Goal: Find specific page/section: Find specific page/section

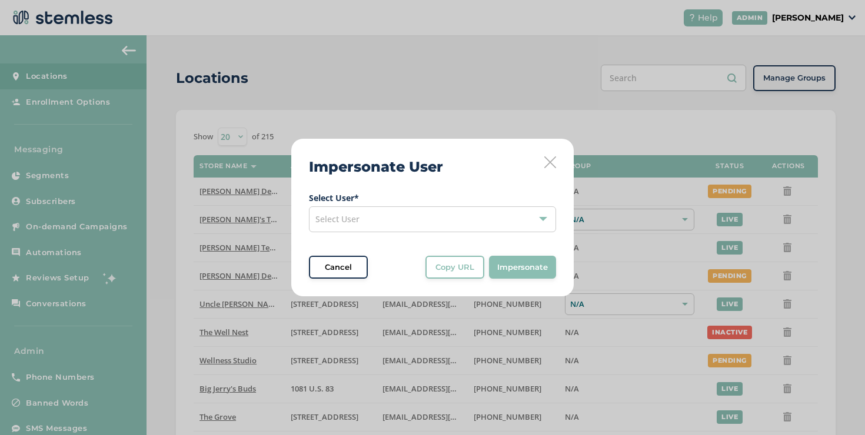
click at [473, 212] on div "Select User" at bounding box center [432, 219] width 247 height 26
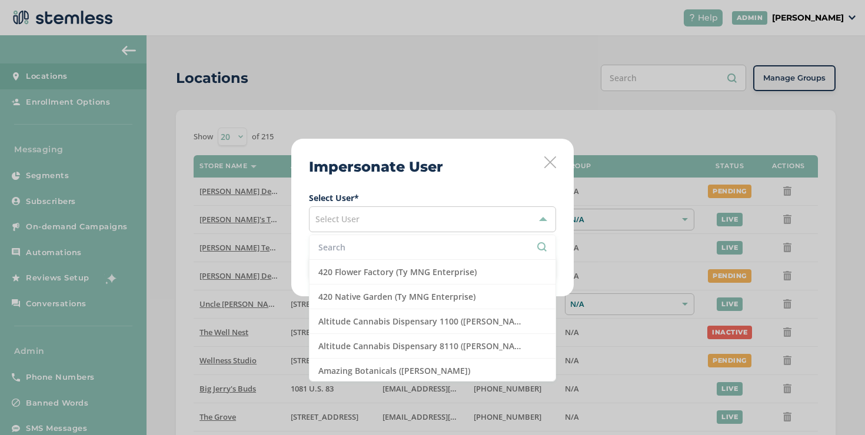
click at [426, 246] on input "text" at bounding box center [432, 247] width 228 height 12
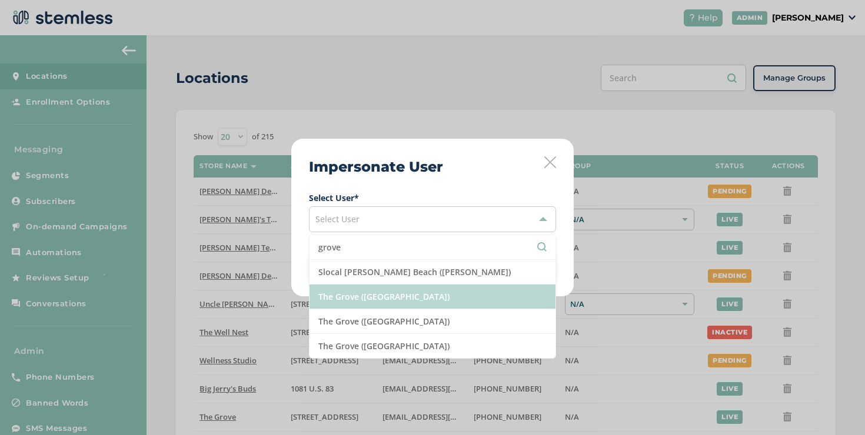
type input "grove"
click at [397, 296] on li "The Grove ([GEOGRAPHIC_DATA])" at bounding box center [432, 297] width 246 height 25
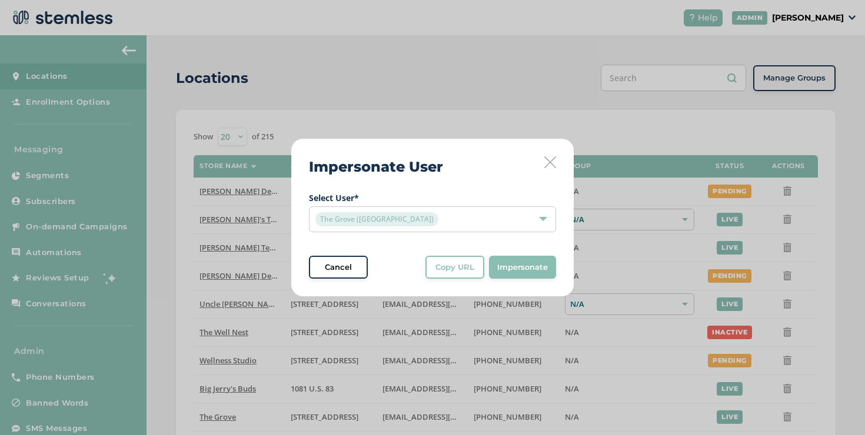
click at [459, 273] on button "Copy URL" at bounding box center [454, 268] width 59 height 24
click at [546, 166] on icon at bounding box center [550, 162] width 12 height 12
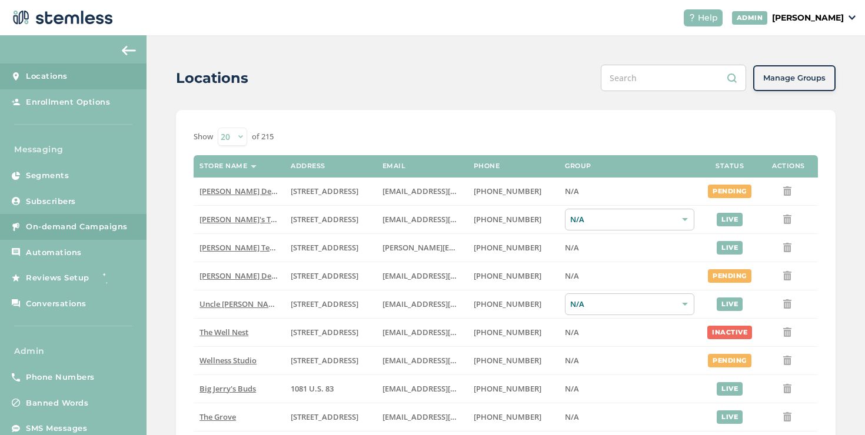
click at [122, 224] on span "On-demand Campaigns" at bounding box center [77, 227] width 102 height 12
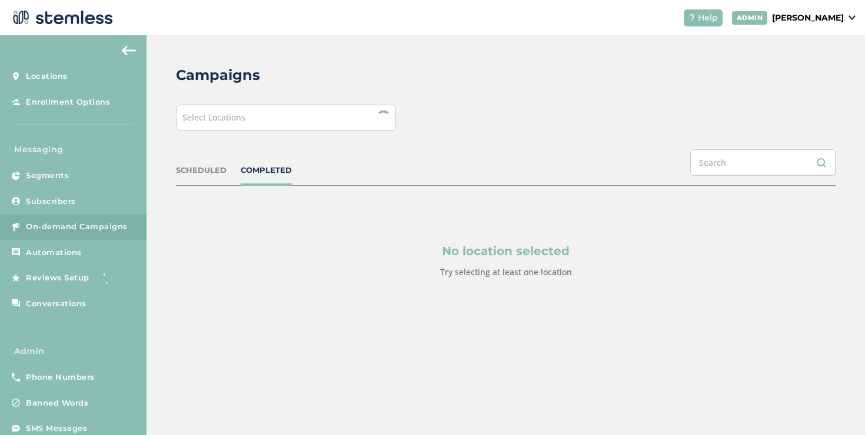
click at [247, 125] on div "Select Locations" at bounding box center [286, 118] width 220 height 26
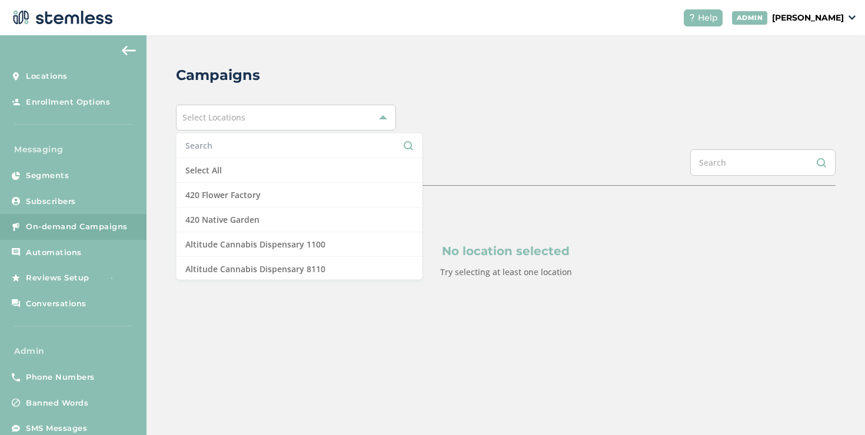
click at [222, 144] on input "text" at bounding box center [299, 145] width 228 height 12
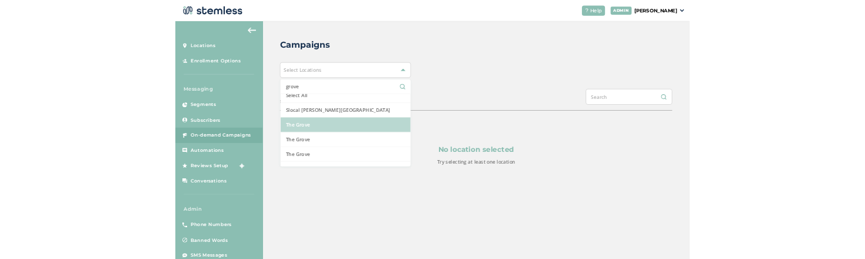
scroll to position [26, 0]
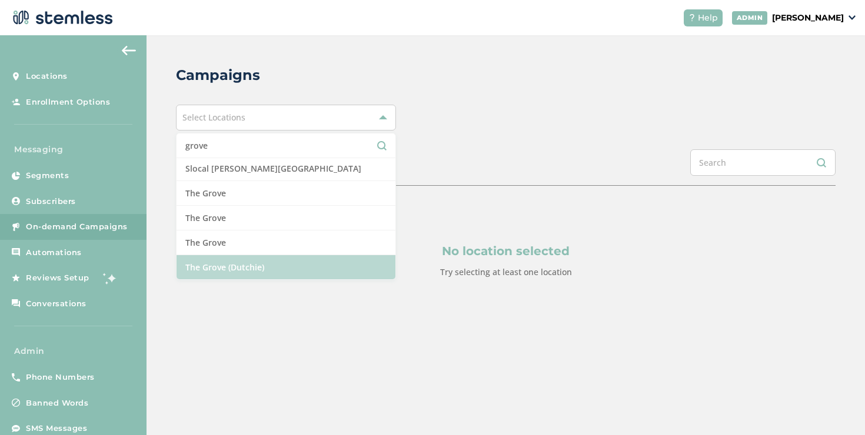
type input "grove"
click at [233, 274] on li "The Grove (Dutchie)" at bounding box center [285, 267] width 219 height 24
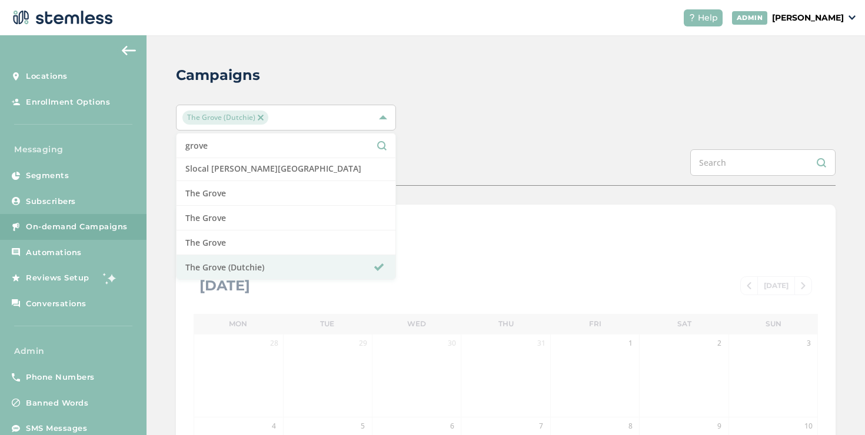
click at [491, 168] on div "SCHEDULED COMPLETED" at bounding box center [505, 167] width 659 height 36
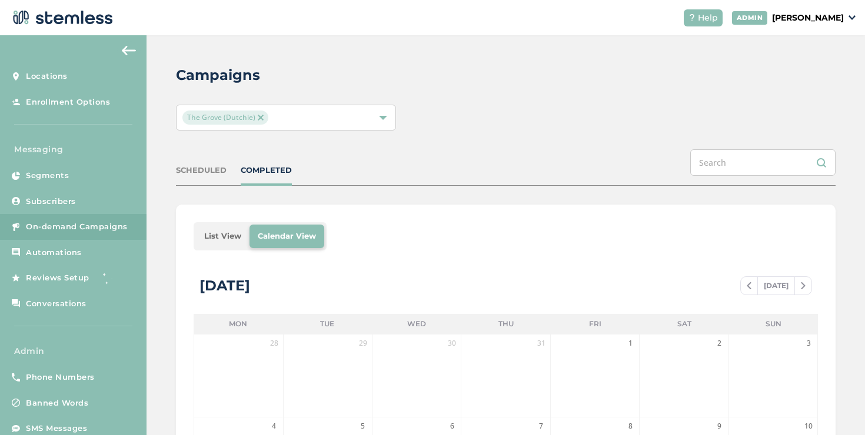
click at [226, 235] on li "List View" at bounding box center [223, 237] width 54 height 24
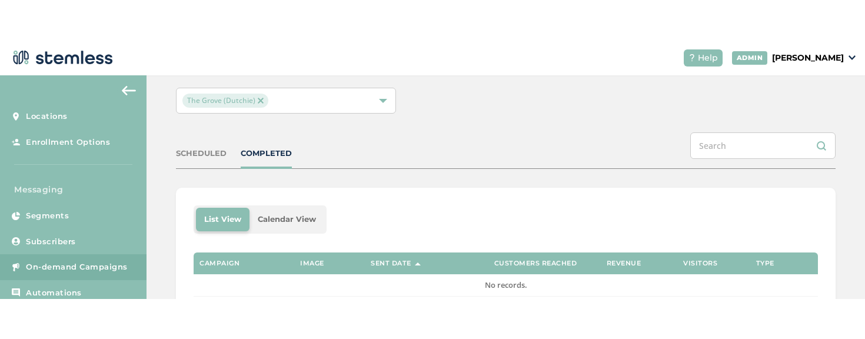
scroll to position [0, 0]
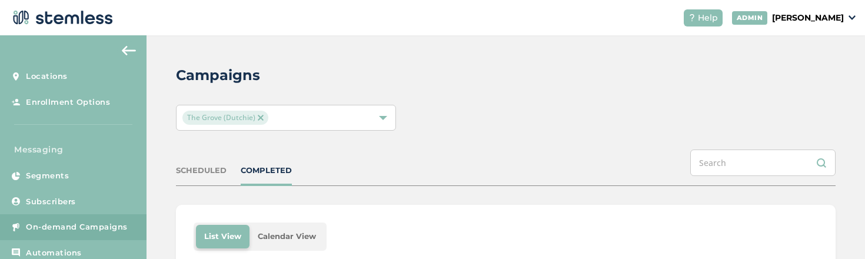
click at [313, 122] on div "The Grove (Dutchie)" at bounding box center [279, 118] width 195 height 14
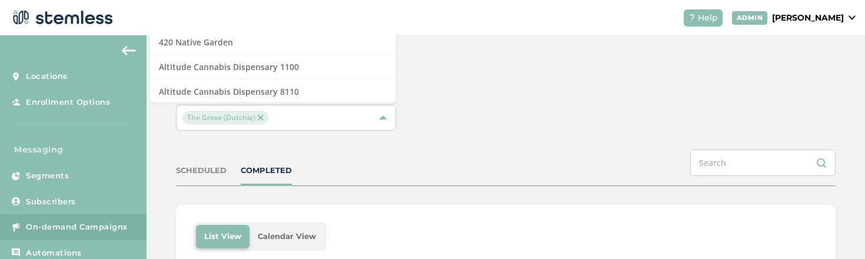
click at [391, 125] on div "The Grove (Dutchie)" at bounding box center [286, 118] width 220 height 26
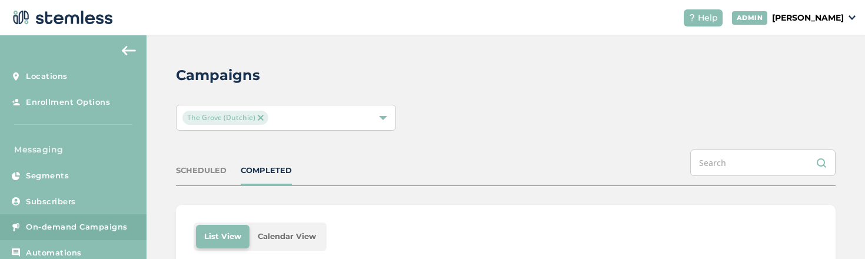
click at [294, 129] on div "The Grove (Dutchie)" at bounding box center [286, 118] width 220 height 26
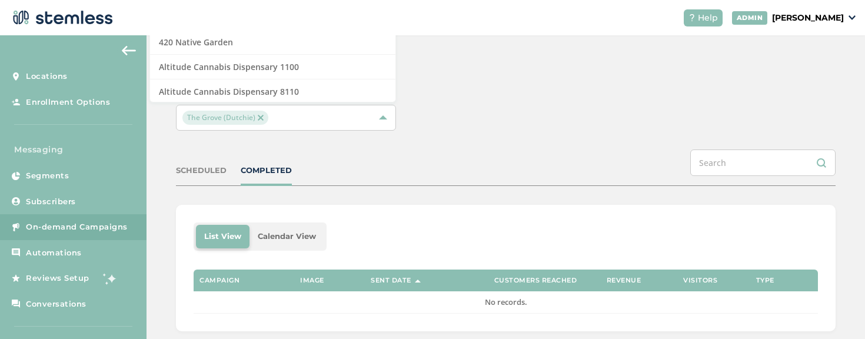
click at [360, 131] on div "Campaigns [GEOGRAPHIC_DATA] (Dutchie) Select All 420 Flower Factory 420 Native …" at bounding box center [505, 197] width 718 height 325
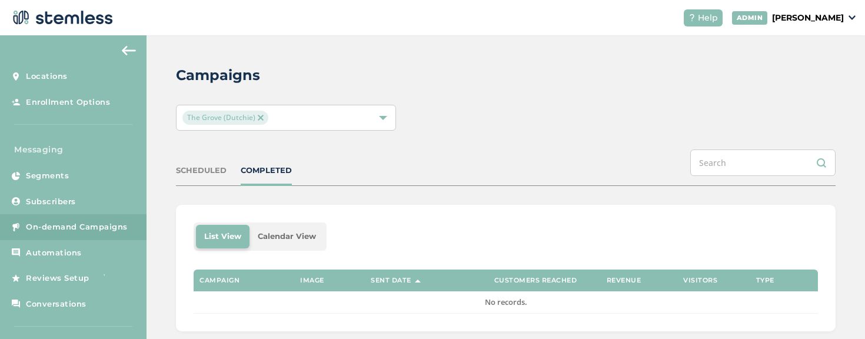
click at [354, 123] on div "The Grove (Dutchie)" at bounding box center [279, 118] width 195 height 14
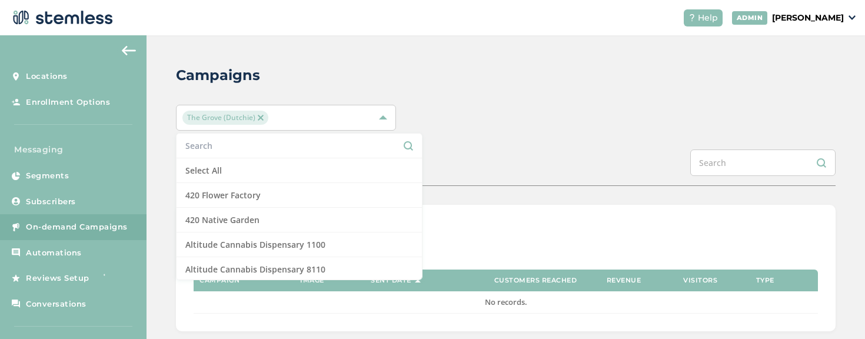
click at [309, 141] on input "text" at bounding box center [299, 145] width 228 height 12
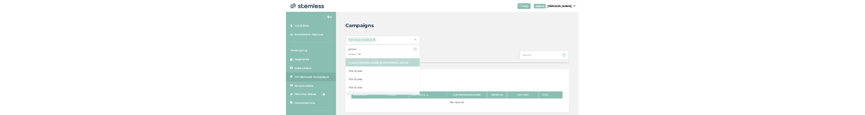
scroll to position [26, 0]
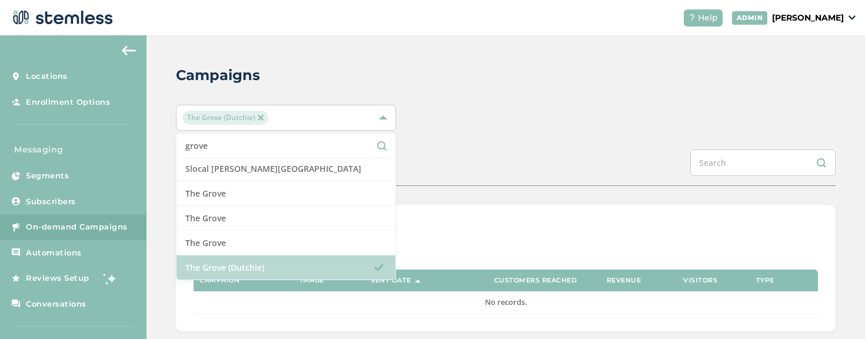
type input "grove"
click at [262, 264] on li "The Grove (Dutchie)" at bounding box center [285, 267] width 219 height 24
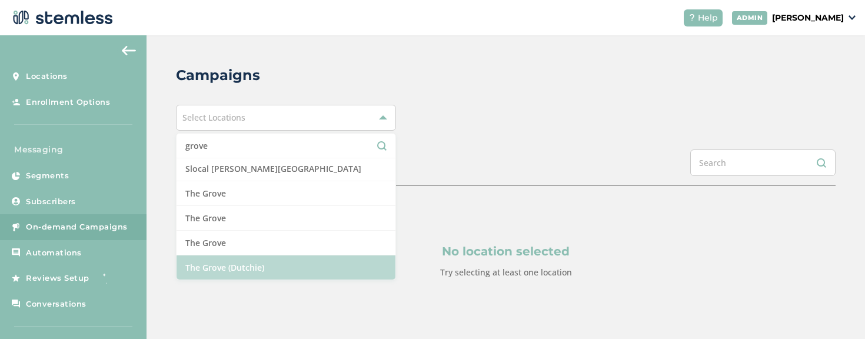
click at [262, 264] on li "The Grove (Dutchie)" at bounding box center [285, 267] width 219 height 24
